Goal: Transaction & Acquisition: Subscribe to service/newsletter

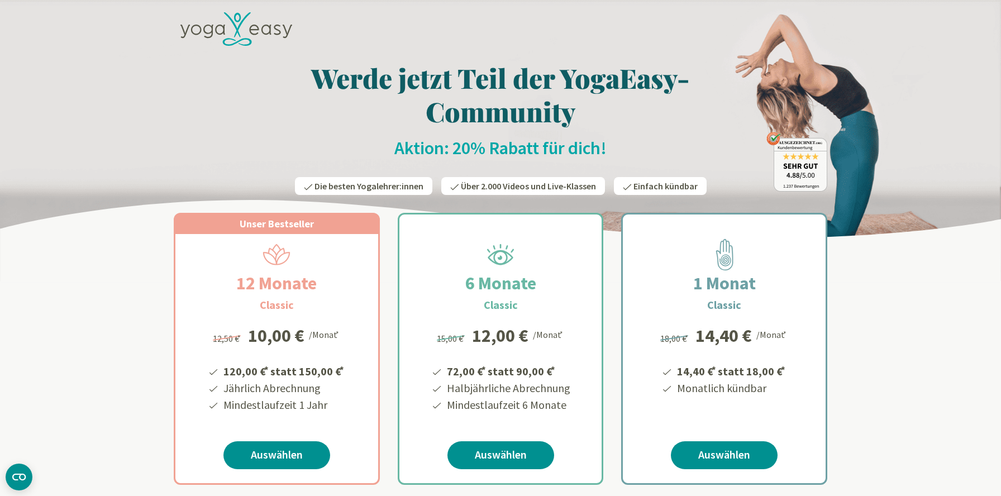
drag, startPoint x: 239, startPoint y: 284, endPoint x: 326, endPoint y: 286, distance: 87.2
click at [326, 286] on h2 "12 Monate" at bounding box center [276, 283] width 134 height 27
